Goal: Task Accomplishment & Management: Use online tool/utility

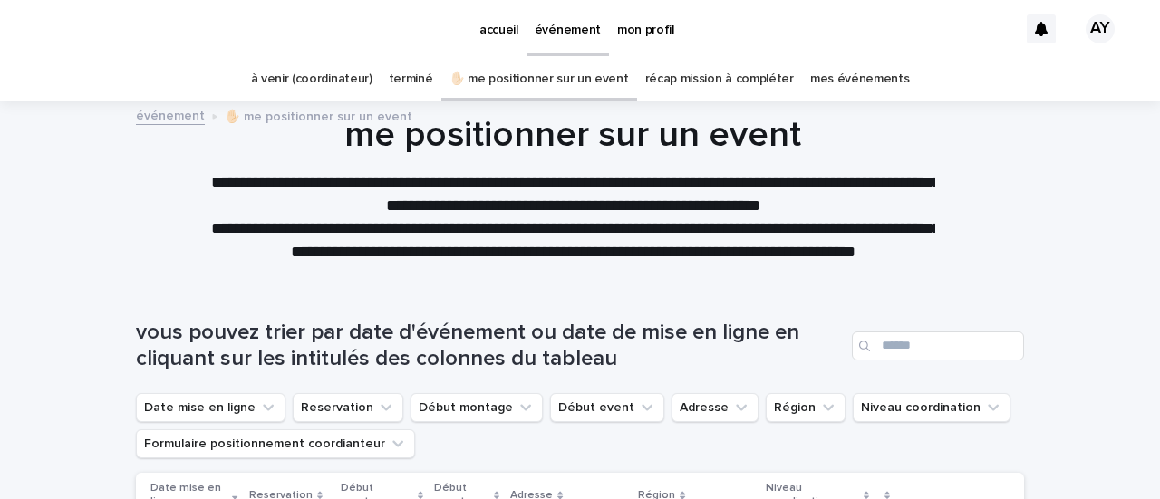
click at [337, 74] on link "à venir (coordinateur)" at bounding box center [311, 79] width 121 height 43
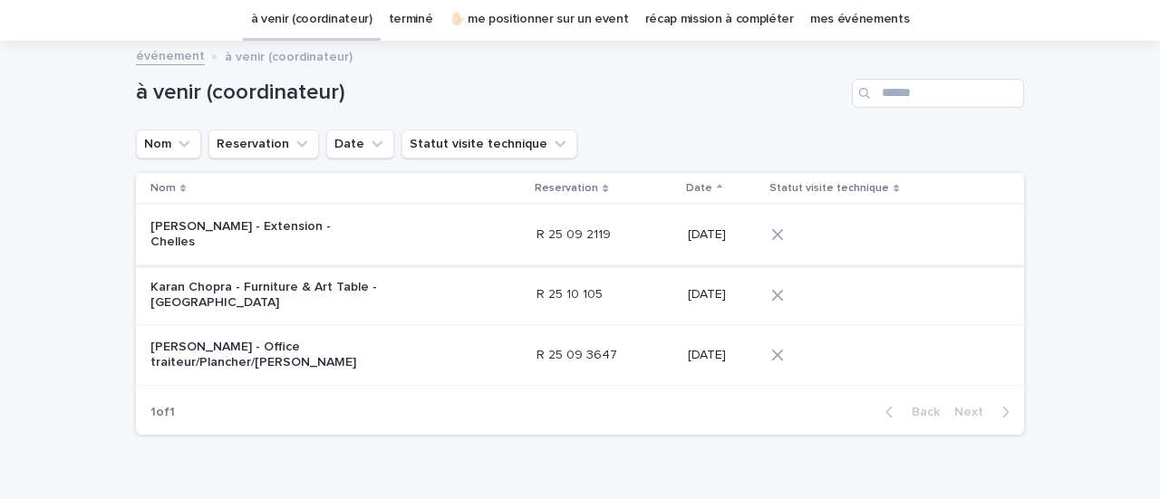
scroll to position [63, 0]
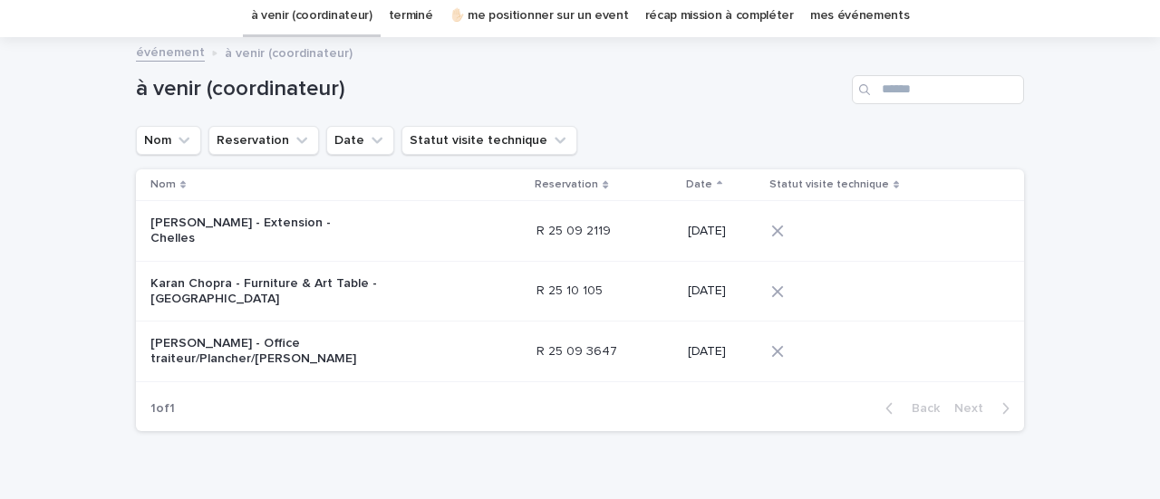
click at [227, 336] on p "[PERSON_NAME] - Office traiteur/Plancher/[PERSON_NAME]" at bounding box center [263, 351] width 227 height 31
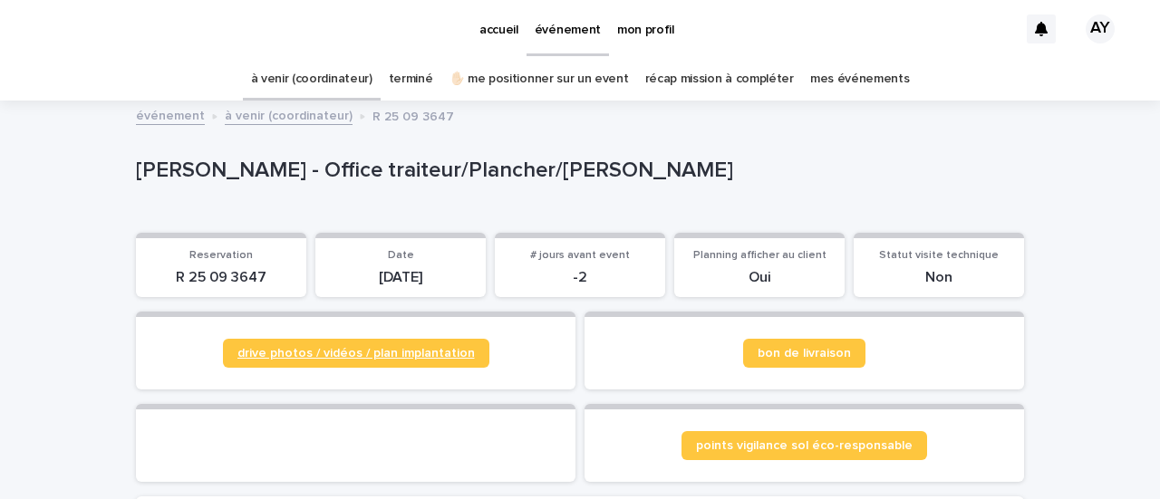
click at [440, 363] on link "drive photos / vidéos / plan implantation" at bounding box center [356, 353] width 266 height 29
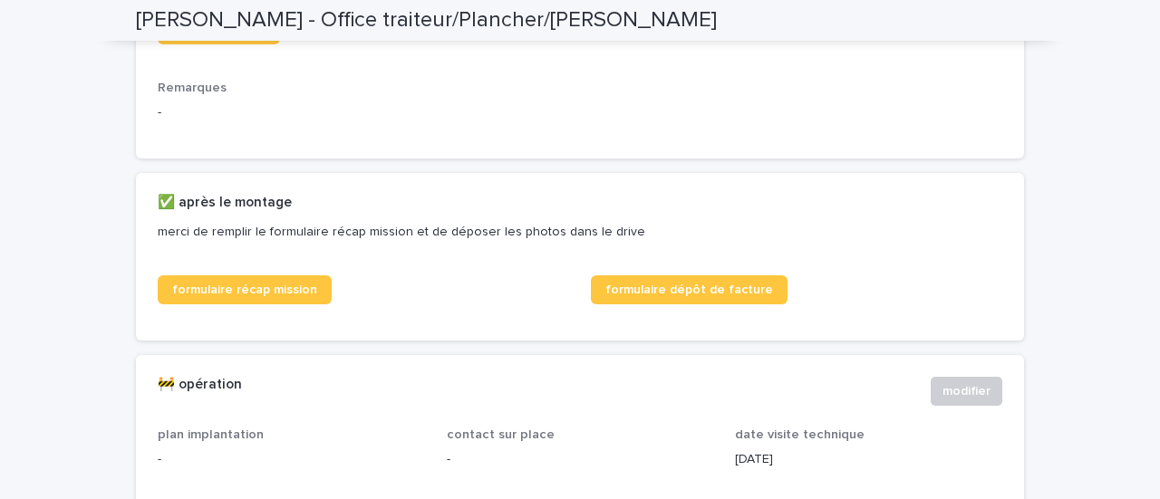
scroll to position [828, 0]
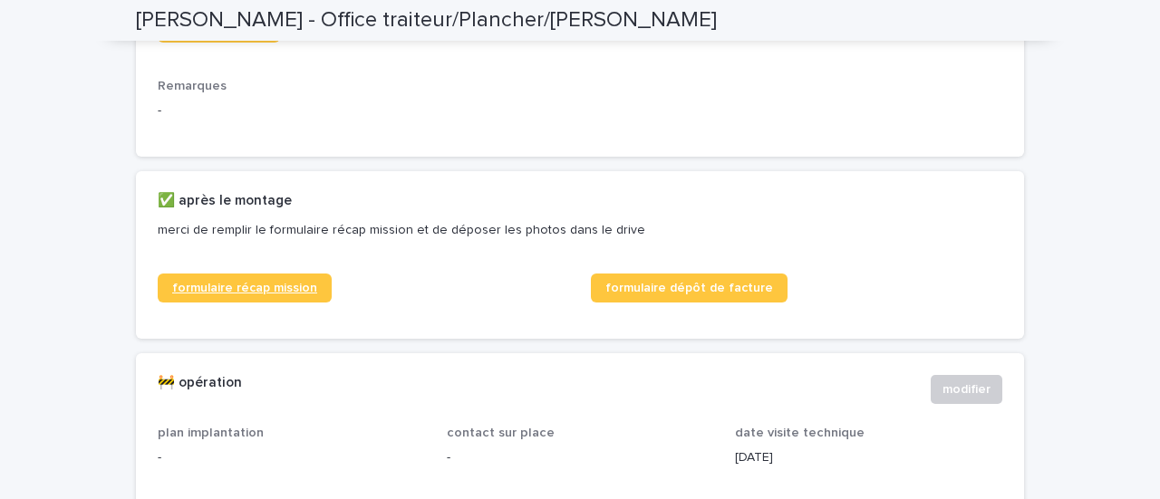
click at [282, 295] on span "formulaire récap mission" at bounding box center [244, 288] width 145 height 13
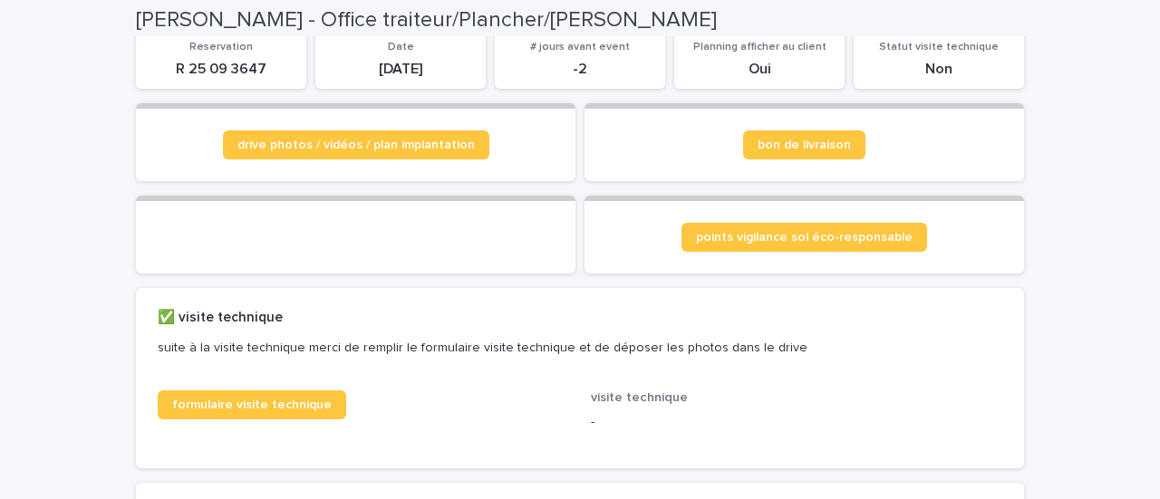
scroll to position [0, 0]
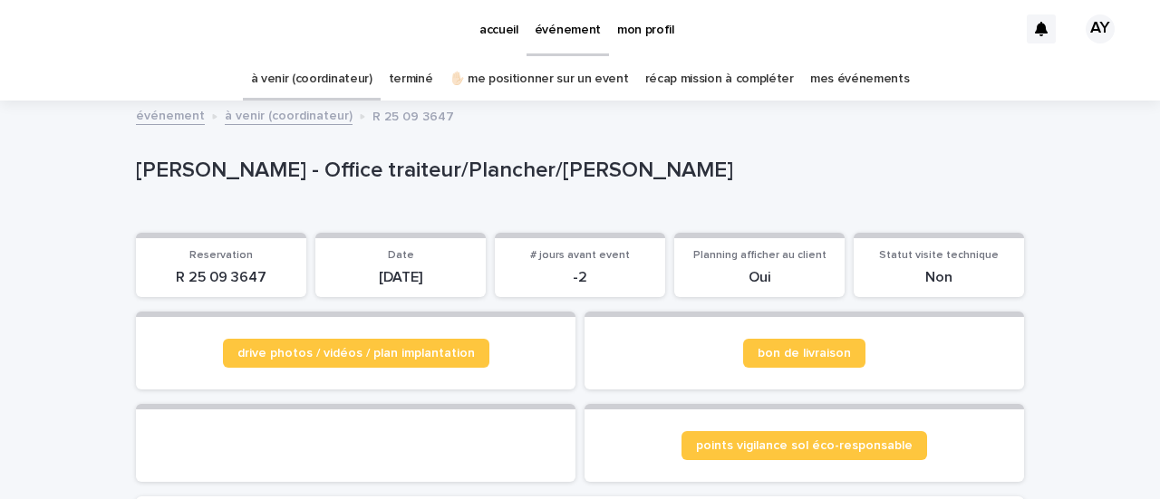
click at [332, 79] on link "à venir (coordinateur)" at bounding box center [311, 79] width 121 height 43
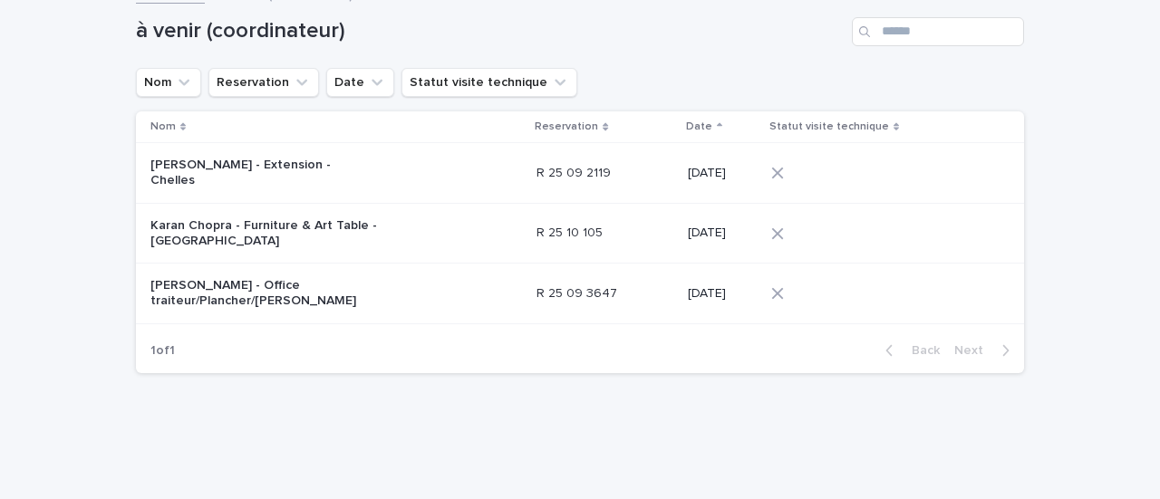
scroll to position [125, 0]
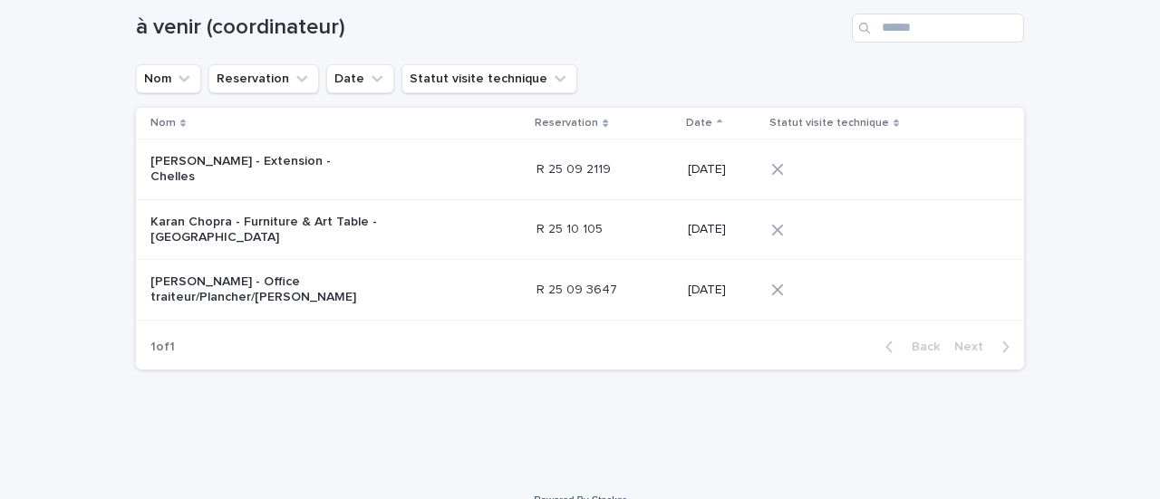
click at [784, 163] on icon at bounding box center [777, 169] width 13 height 13
